Goal: Transaction & Acquisition: Purchase product/service

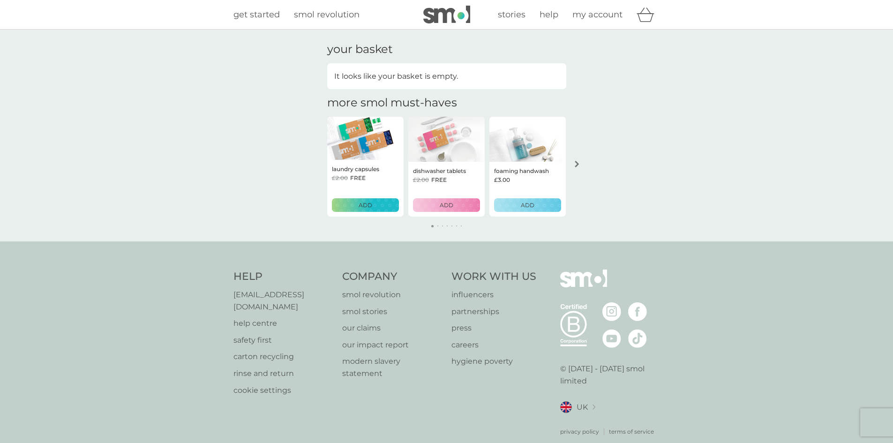
click at [592, 13] on span "my account" at bounding box center [597, 14] width 50 height 10
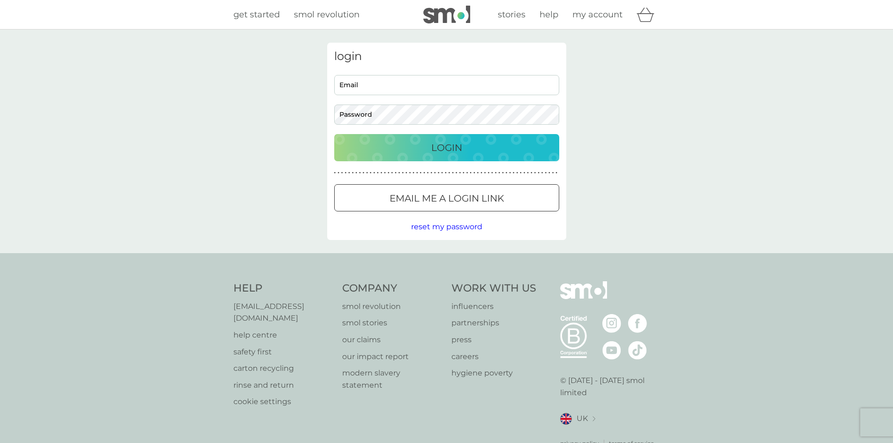
type input "lucy.summerscales@yahoo.co.uk"
click at [399, 156] on button "Login" at bounding box center [446, 147] width 225 height 27
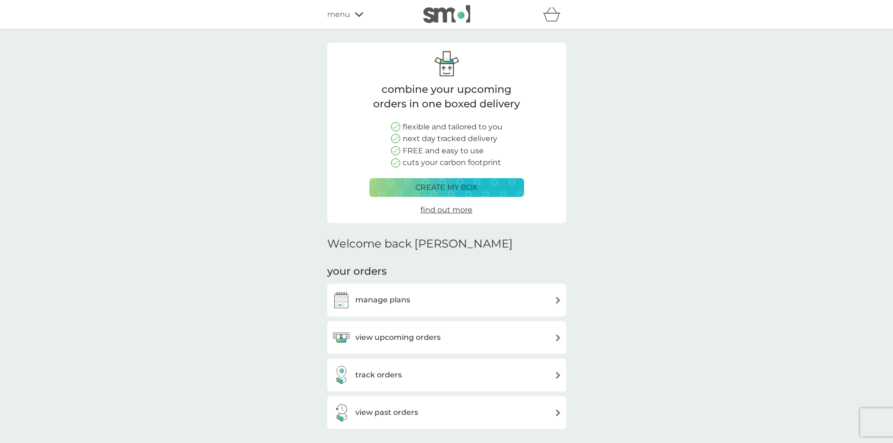
click at [451, 335] on div "view upcoming orders" at bounding box center [447, 337] width 230 height 19
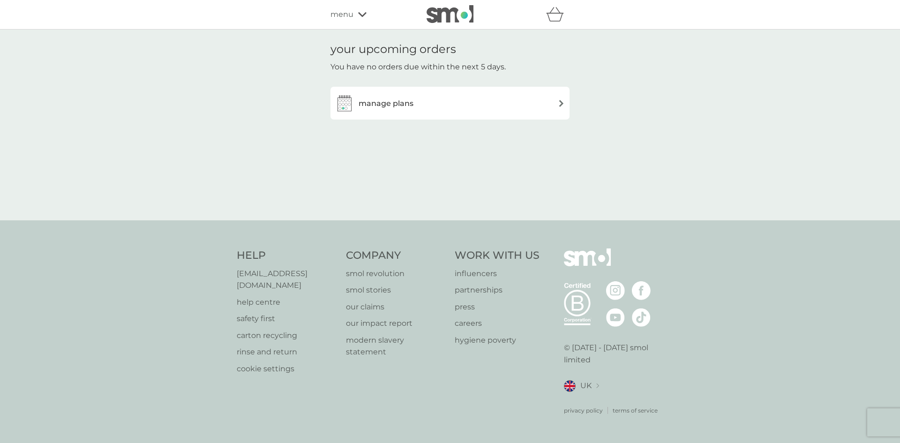
click at [466, 102] on div "manage plans" at bounding box center [450, 103] width 230 height 19
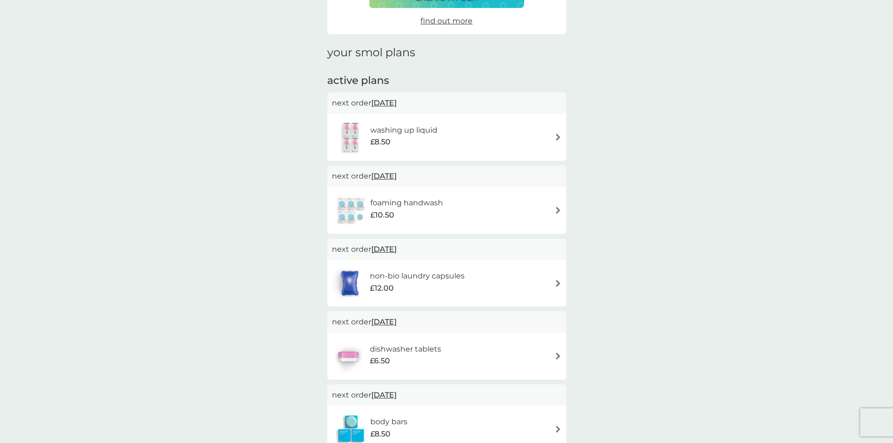
scroll to position [47, 0]
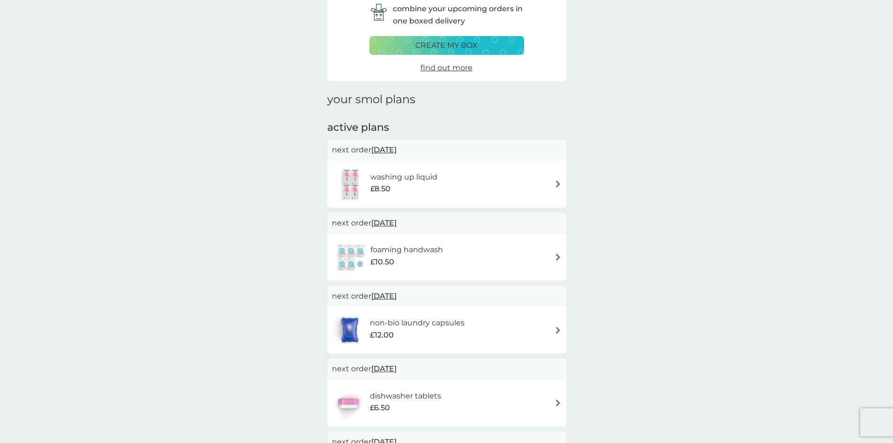
click at [481, 192] on div "washing up liquid £8.50" at bounding box center [447, 184] width 230 height 33
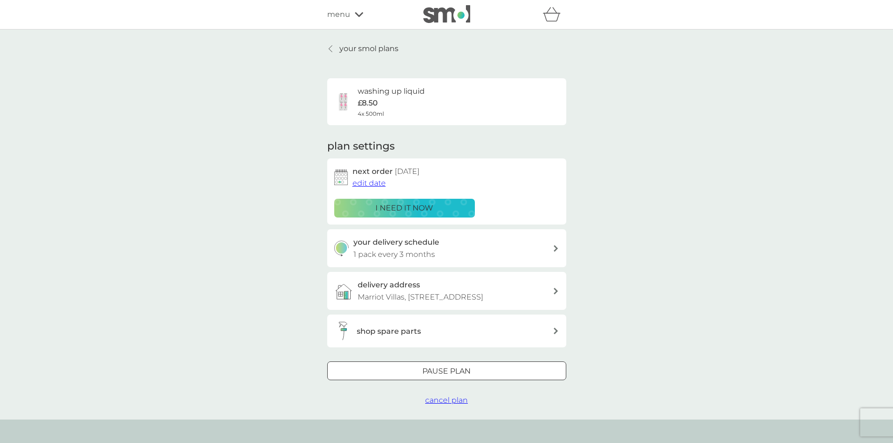
click at [457, 209] on div "i need it now" at bounding box center [404, 208] width 128 height 12
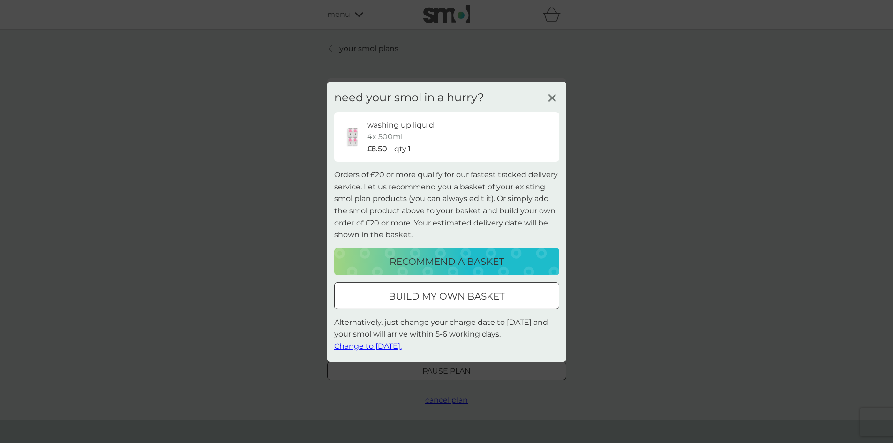
click at [449, 260] on p "recommend a basket" at bounding box center [447, 261] width 114 height 15
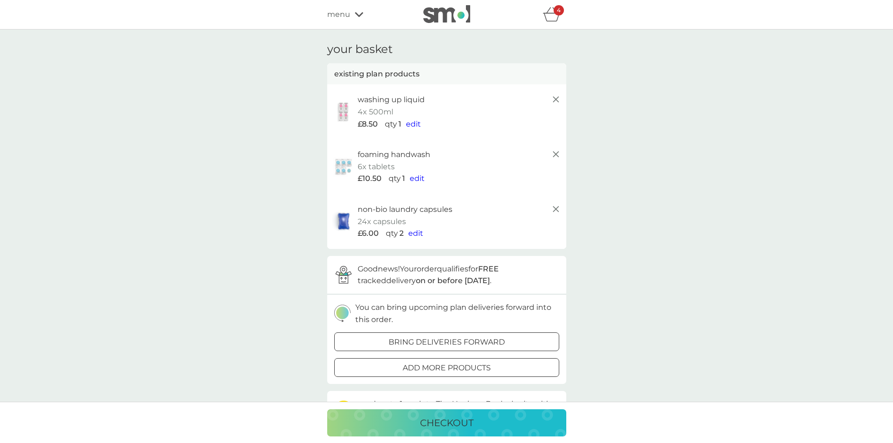
click at [557, 154] on icon at bounding box center [555, 154] width 11 height 11
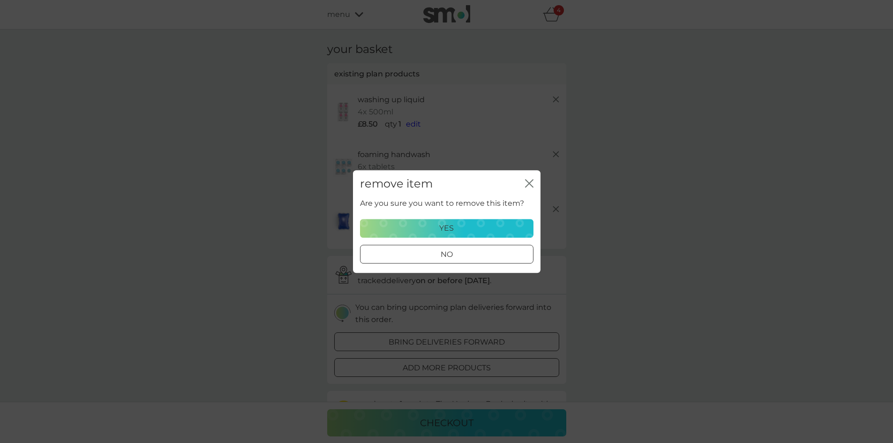
click at [466, 222] on button "yes" at bounding box center [446, 228] width 173 height 19
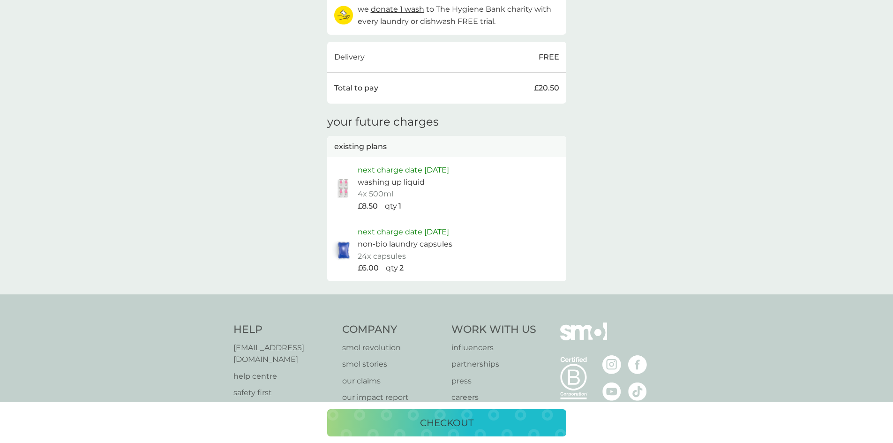
scroll to position [375, 0]
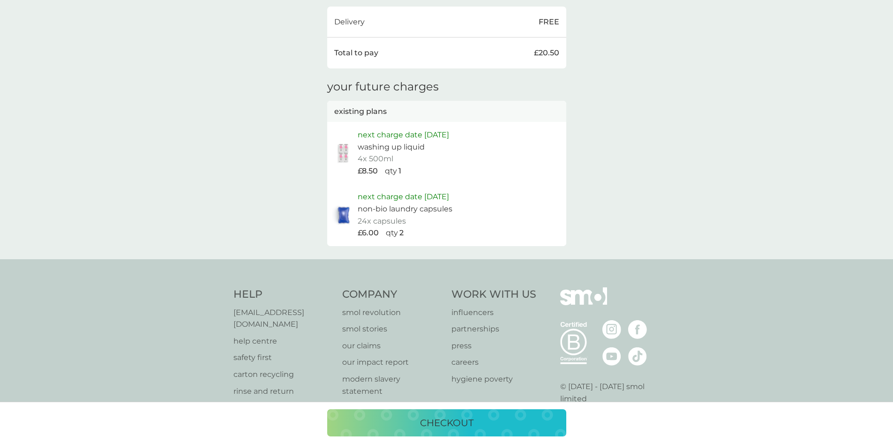
click at [428, 420] on p "checkout" at bounding box center [446, 422] width 53 height 15
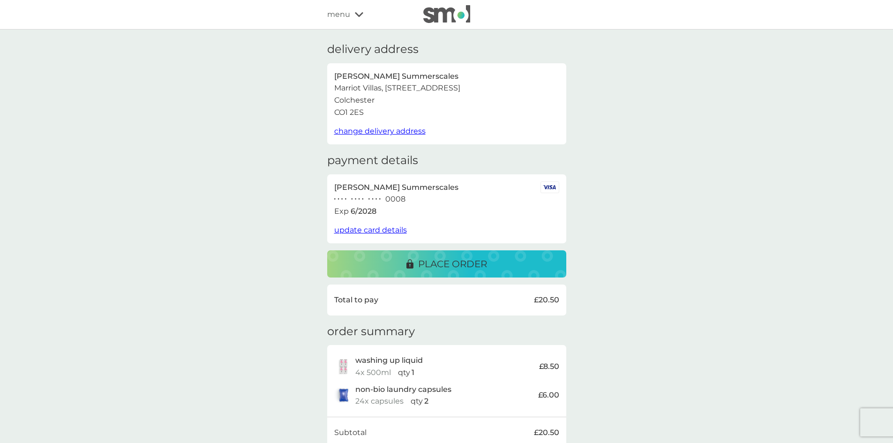
click at [390, 262] on div "place order" at bounding box center [447, 263] width 220 height 15
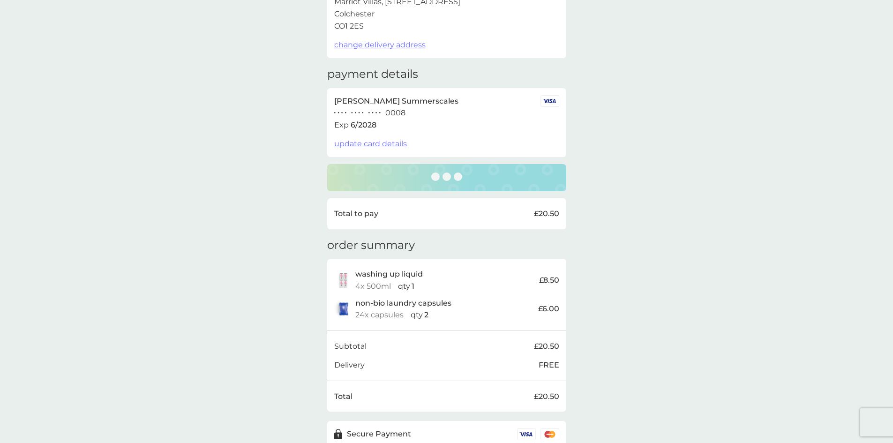
scroll to position [84, 0]
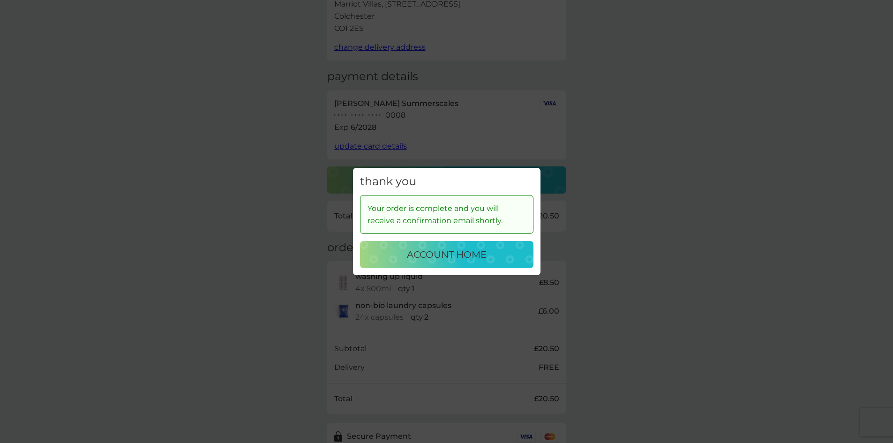
click at [283, 278] on div "thank you Your order is complete and you will receive a confirmation email shor…" at bounding box center [446, 221] width 893 height 443
click at [383, 253] on div "account home" at bounding box center [446, 254] width 155 height 15
